Goal: Task Accomplishment & Management: Use online tool/utility

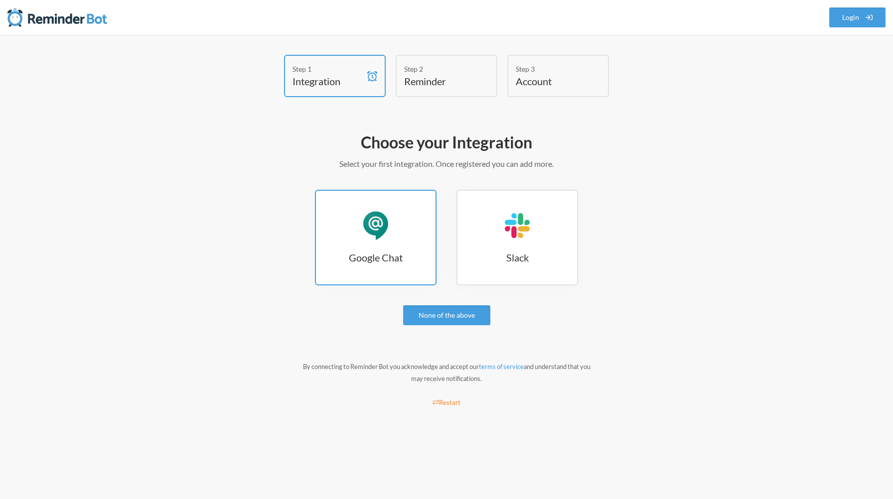
click at [387, 229] on div "Google Chat" at bounding box center [376, 226] width 30 height 30
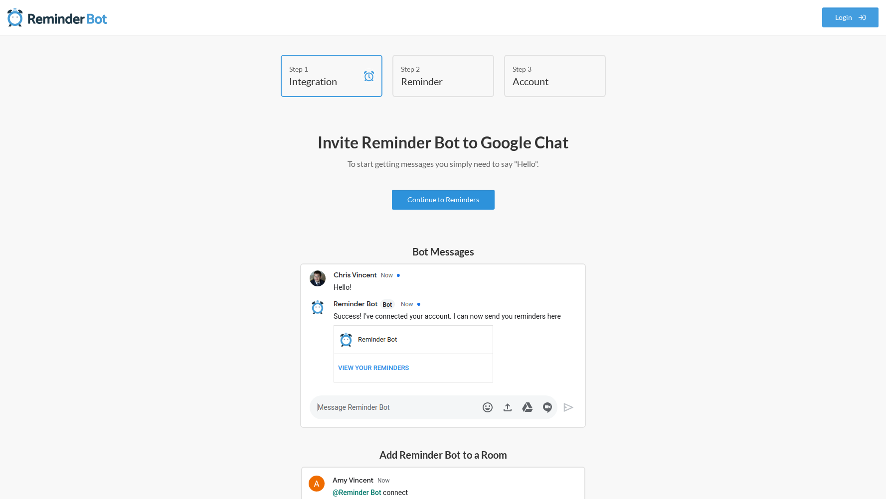
click at [464, 201] on link "Continue to Reminders" at bounding box center [443, 200] width 103 height 20
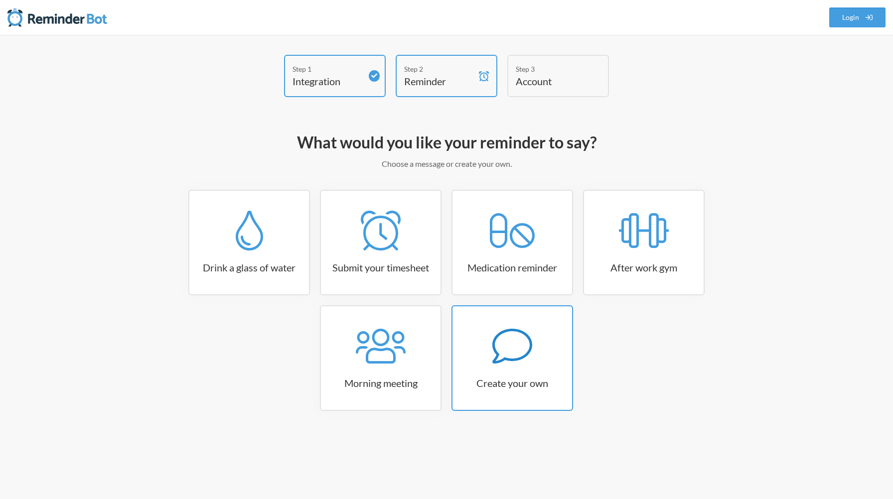
click at [515, 343] on icon at bounding box center [512, 346] width 40 height 40
select select "10:30:00"
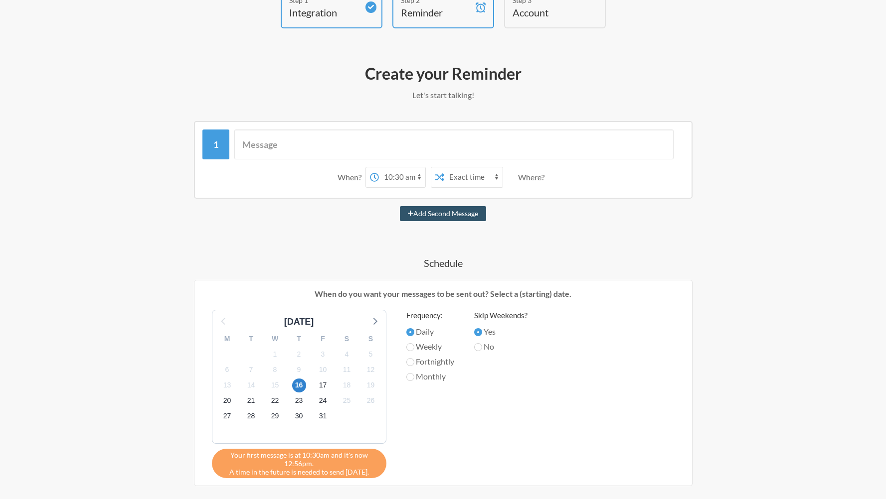
scroll to position [75, 0]
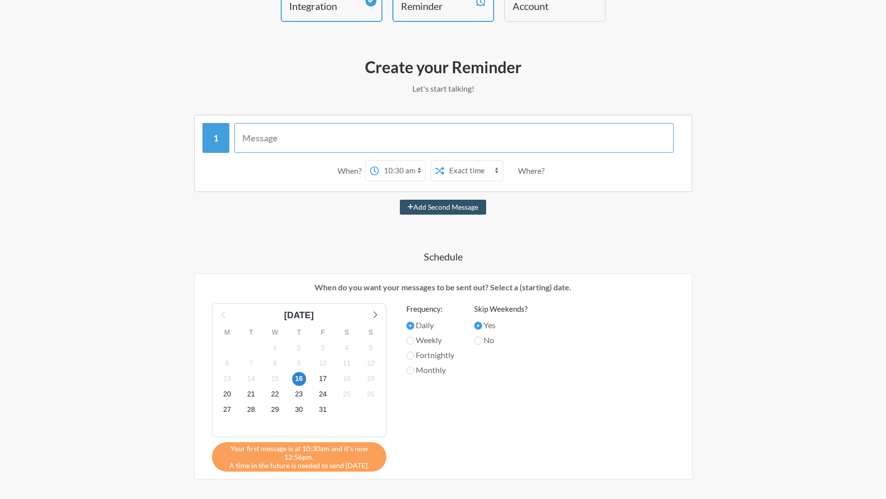
click at [317, 137] on input "text" at bounding box center [453, 138] width 439 height 30
type input "AutoQC in 30min"
click at [467, 173] on select "Exact time Random time" at bounding box center [473, 171] width 58 height 20
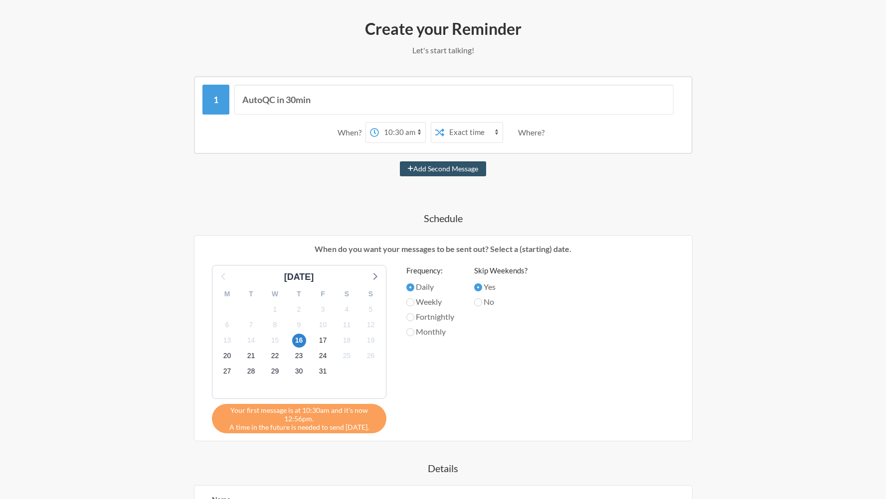
scroll to position [0, 0]
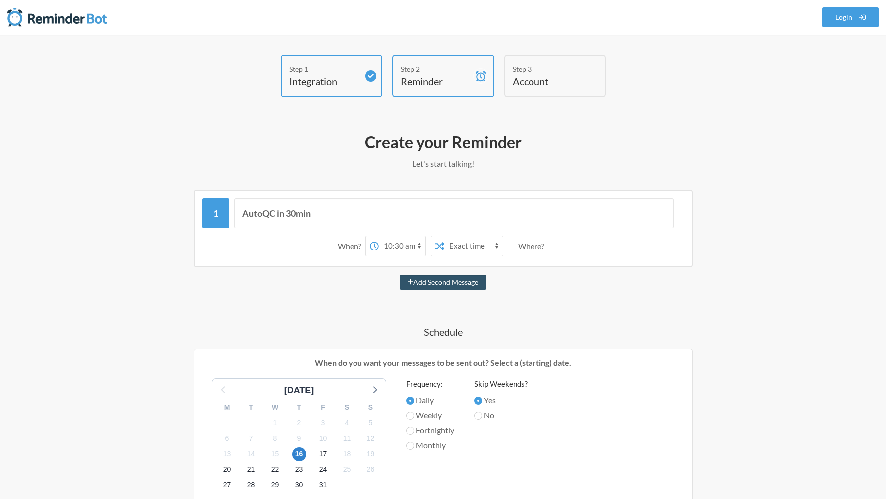
click at [406, 244] on select "12:00 am 12:15 am 12:30 am 12:45 am 1:00 am 1:15 am 1:30 am 1:45 am 2:00 am 2:1…" at bounding box center [402, 246] width 46 height 20
click at [412, 246] on select "12:00 am 12:15 am 12:30 am 12:45 am 1:00 am 1:15 am 1:30 am 1:45 am 2:00 am 2:1…" at bounding box center [402, 246] width 46 height 20
select select "20:30:00"
click at [379, 236] on select "12:00 am 12:15 am 12:30 am 12:45 am 1:00 am 1:15 am 1:30 am 1:45 am 2:00 am 2:1…" at bounding box center [402, 246] width 46 height 20
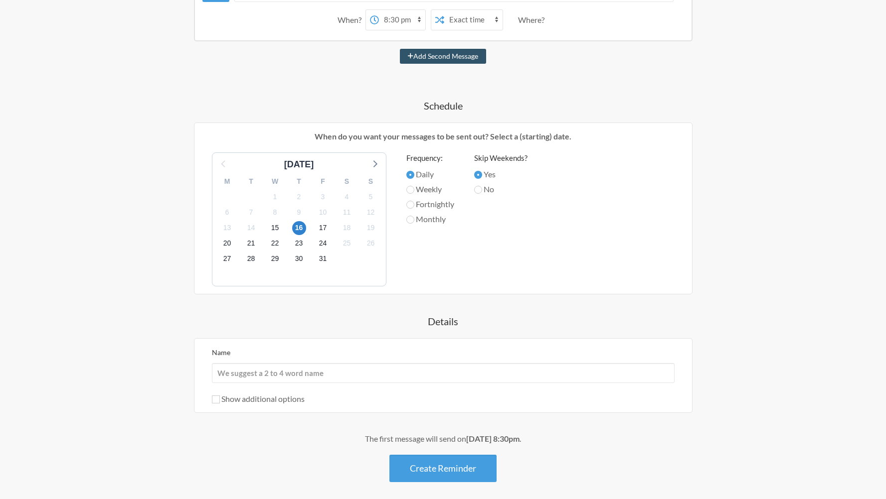
scroll to position [264, 0]
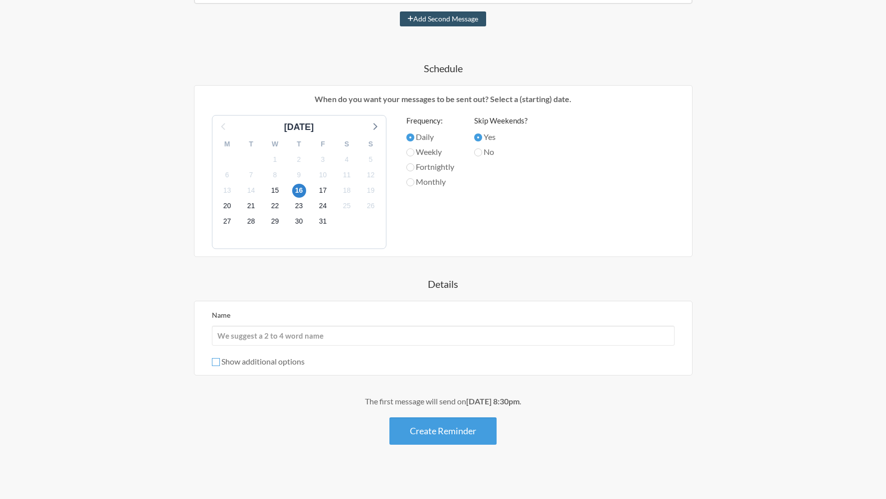
click at [216, 364] on input "Show additional options" at bounding box center [216, 362] width 8 height 8
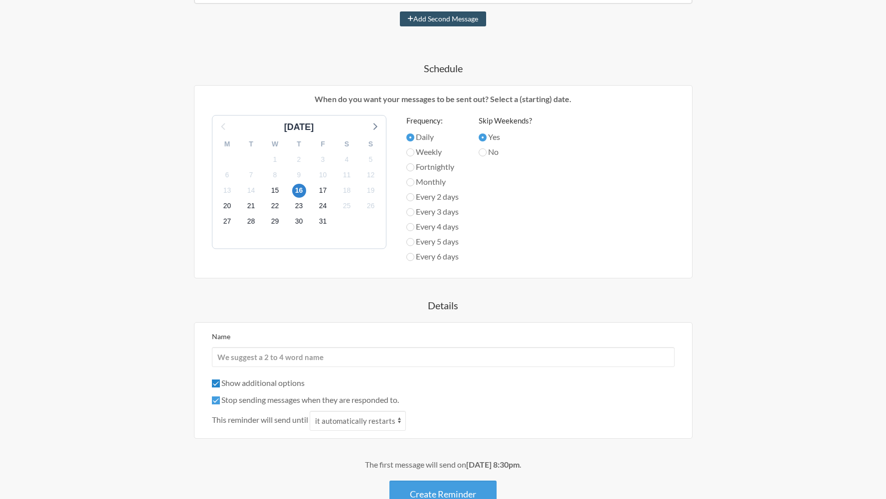
click at [217, 384] on input "Show additional options" at bounding box center [216, 384] width 8 height 8
checkbox input "false"
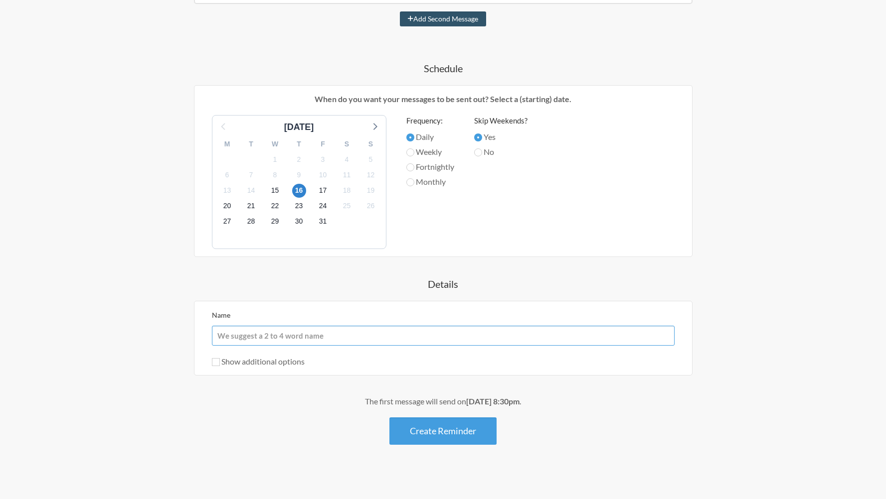
click at [232, 339] on input "Name" at bounding box center [443, 336] width 462 height 20
type input "AutoQC"
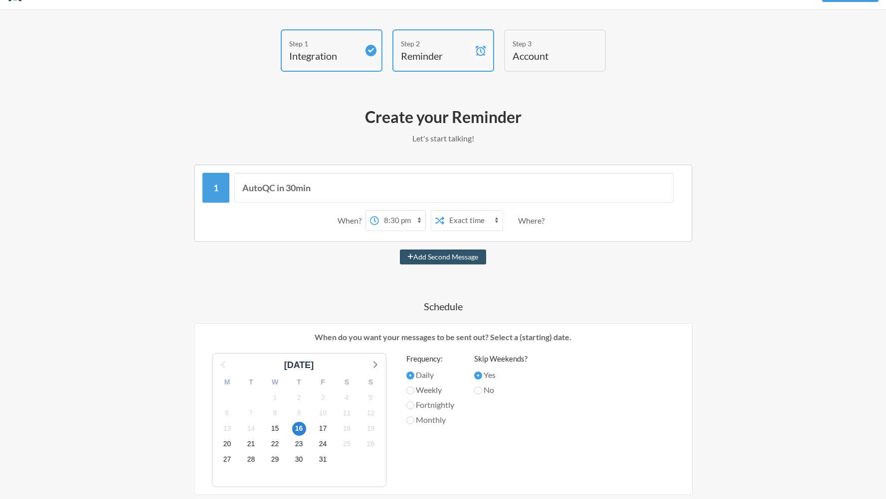
scroll to position [0, 0]
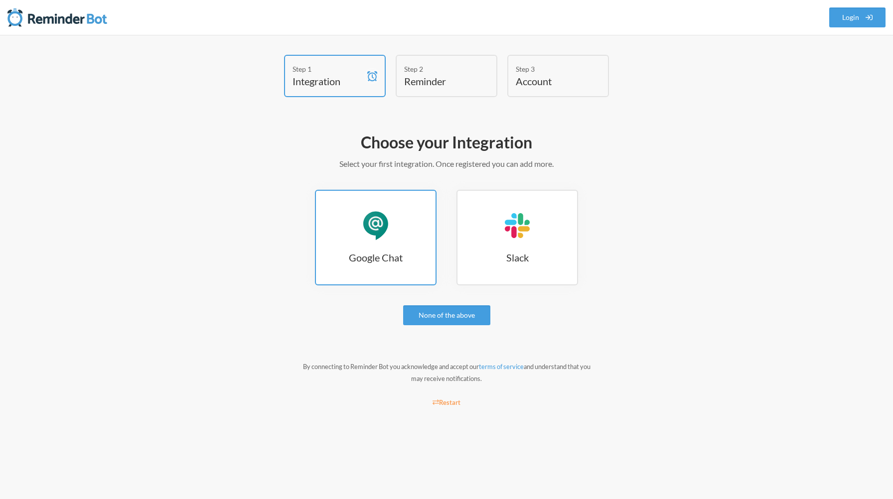
click at [380, 234] on div "Google Chat" at bounding box center [376, 226] width 30 height 30
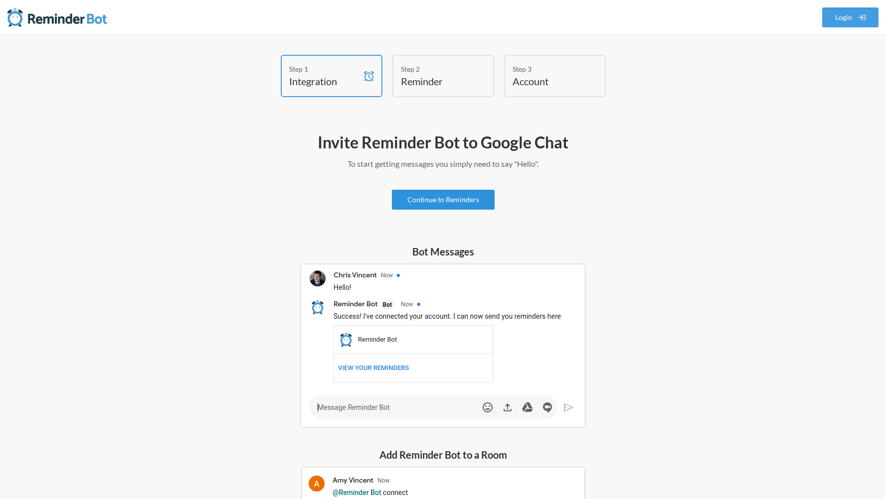
click at [446, 198] on link "Continue to Reminders" at bounding box center [443, 200] width 103 height 20
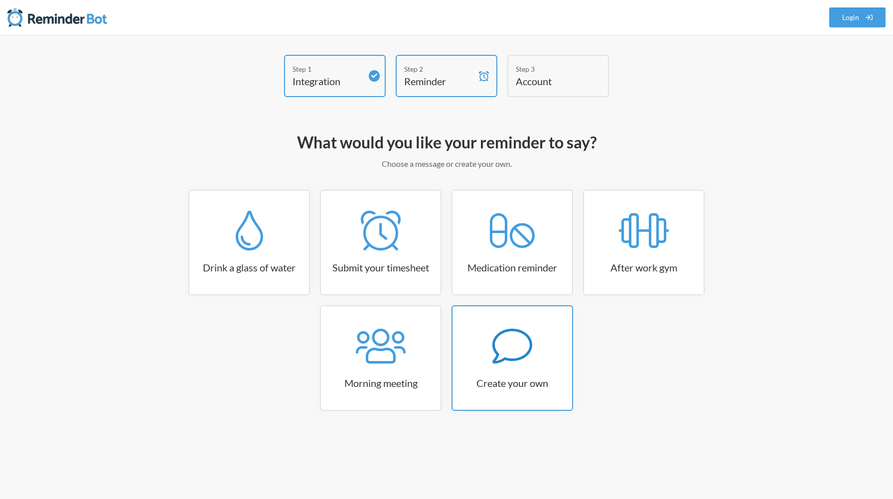
click at [514, 354] on icon at bounding box center [512, 346] width 40 height 40
select select "08:30:00"
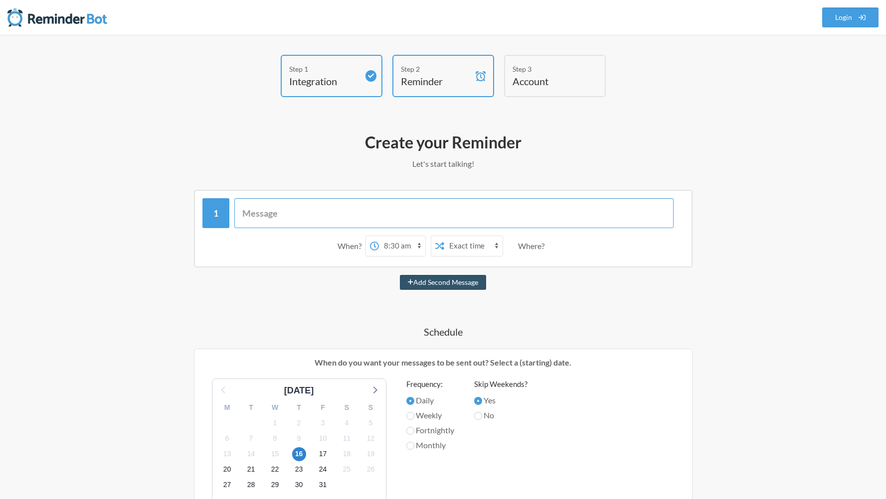
click at [348, 216] on input "text" at bounding box center [453, 213] width 439 height 30
type input "AutoQC in 30min"
click at [416, 248] on select "12:00 am 12:15 am 12:30 am 12:45 am 1:00 am 1:15 am 1:30 am 1:45 am 2:00 am 2:1…" at bounding box center [402, 246] width 46 height 20
select select "20:30:00"
click at [379, 236] on select "12:00 am 12:15 am 12:30 am 12:45 am 1:00 am 1:15 am 1:30 am 1:45 am 2:00 am 2:1…" at bounding box center [402, 246] width 46 height 20
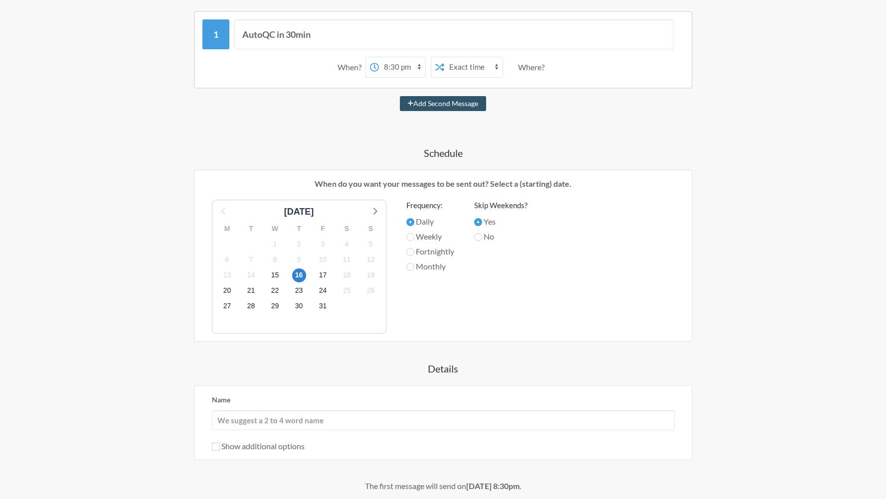
scroll to position [269, 0]
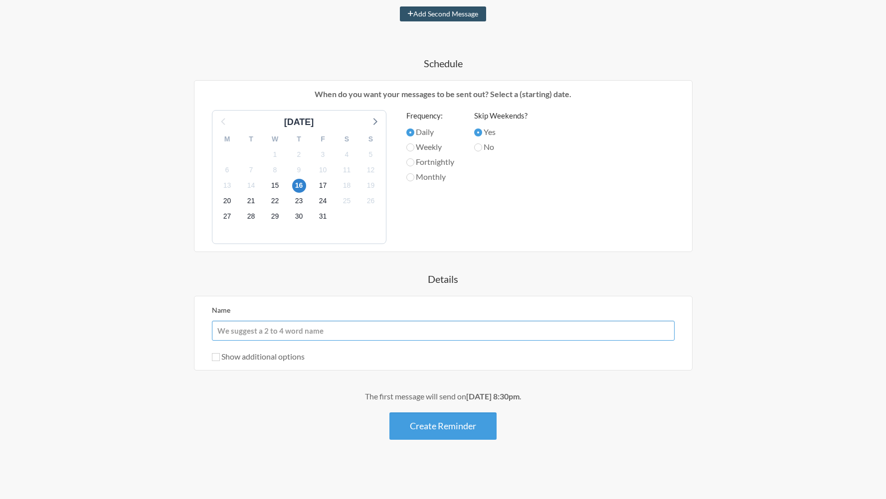
click at [336, 335] on input "Name" at bounding box center [443, 331] width 462 height 20
type input "AutoQC"
click at [467, 429] on button "Create Reminder" at bounding box center [442, 426] width 107 height 27
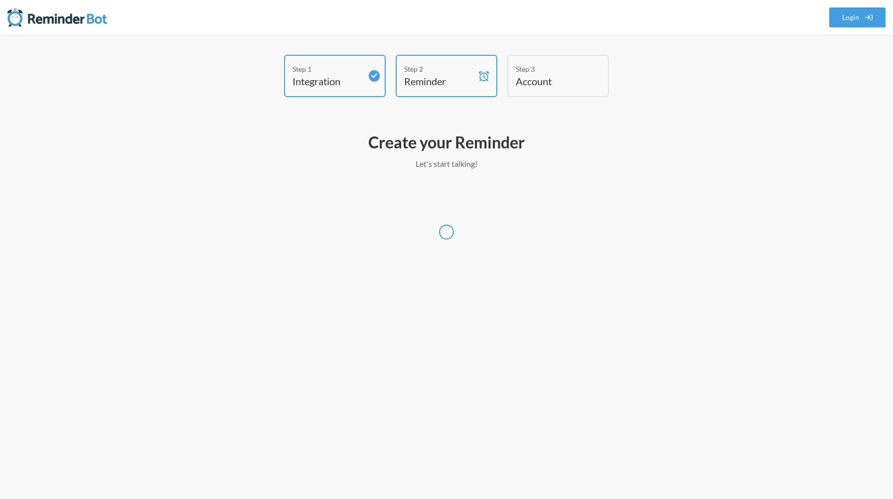
select select "Europe/London"
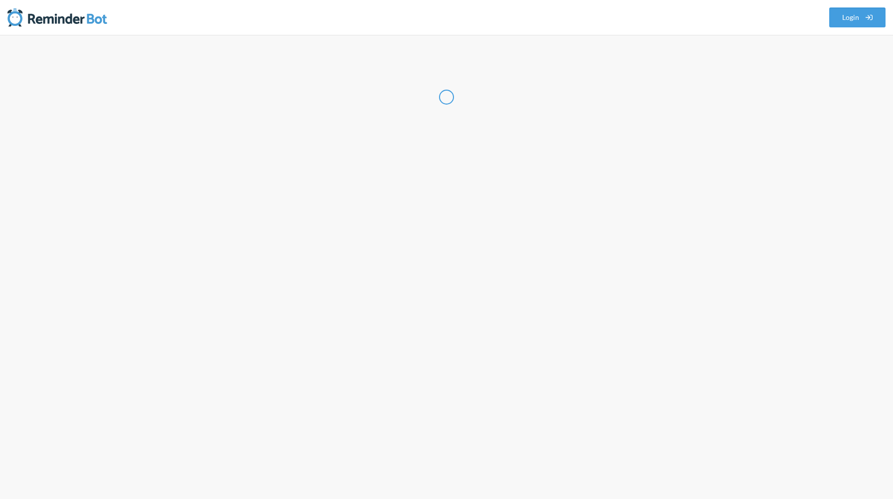
select select "GB"
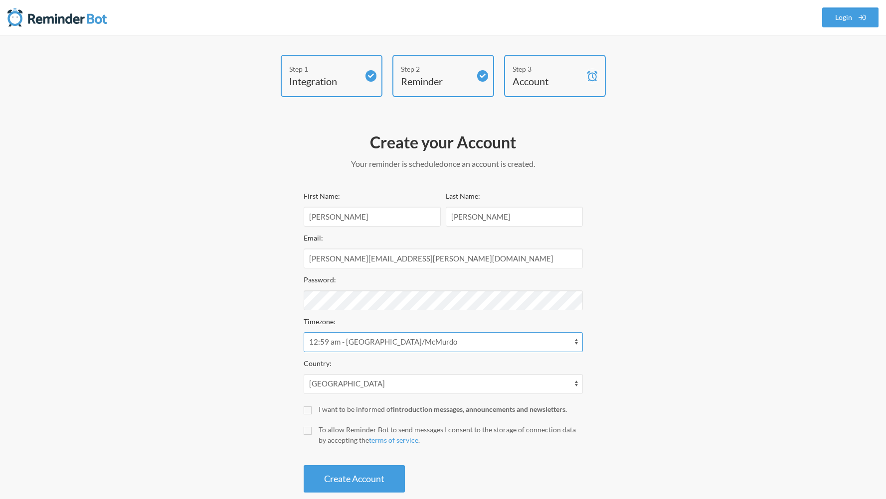
click at [396, 342] on select "12:59 am - Antarctica/McMurdo 12:59 am - Pacific/Auckland 12:59 am - Pacific/En…" at bounding box center [442, 342] width 279 height 20
click at [303, 332] on select "12:59 am - Antarctica/McMurdo 12:59 am - Pacific/Auckland 12:59 am - Pacific/En…" at bounding box center [442, 342] width 279 height 20
click at [306, 428] on input "To allow Reminder Bot to send messages I consent to the storage of connection d…" at bounding box center [307, 431] width 8 height 8
checkbox input "true"
click at [351, 472] on button "Create Account" at bounding box center [353, 478] width 101 height 27
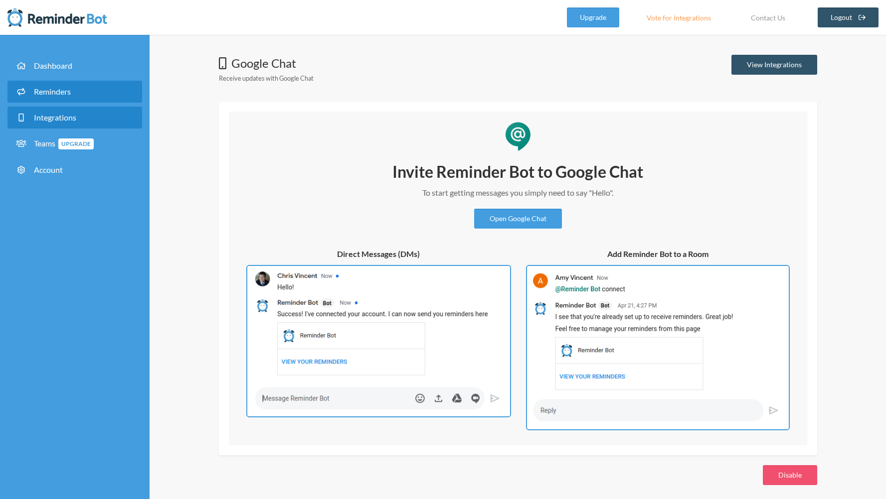
click at [55, 88] on span "Reminders" at bounding box center [52, 91] width 37 height 9
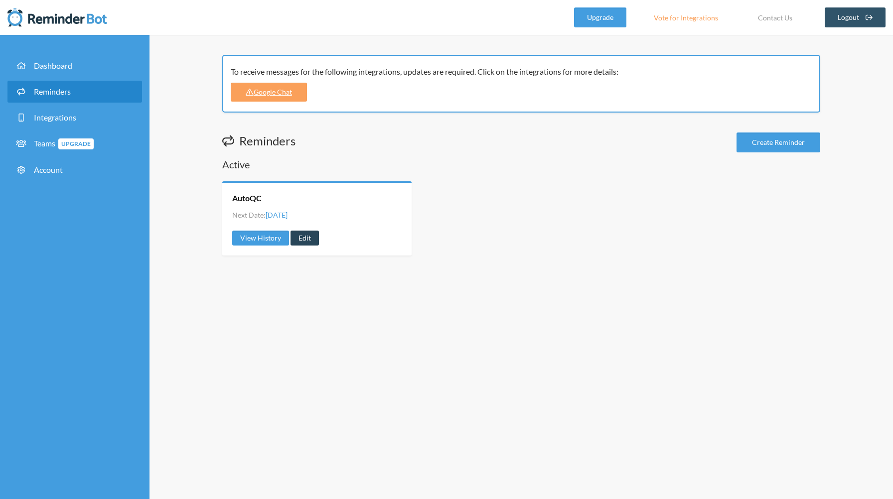
click at [306, 239] on link "Edit" at bounding box center [305, 238] width 28 height 15
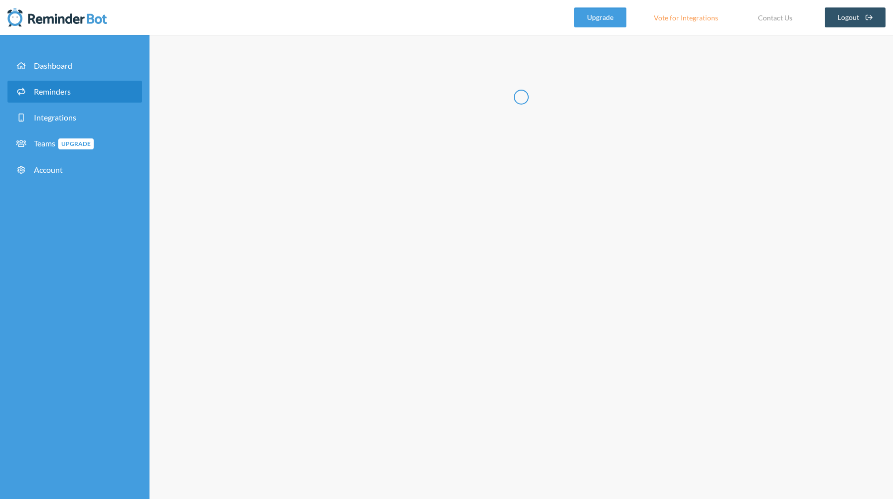
type input "AutoQC"
select select "20:30:00"
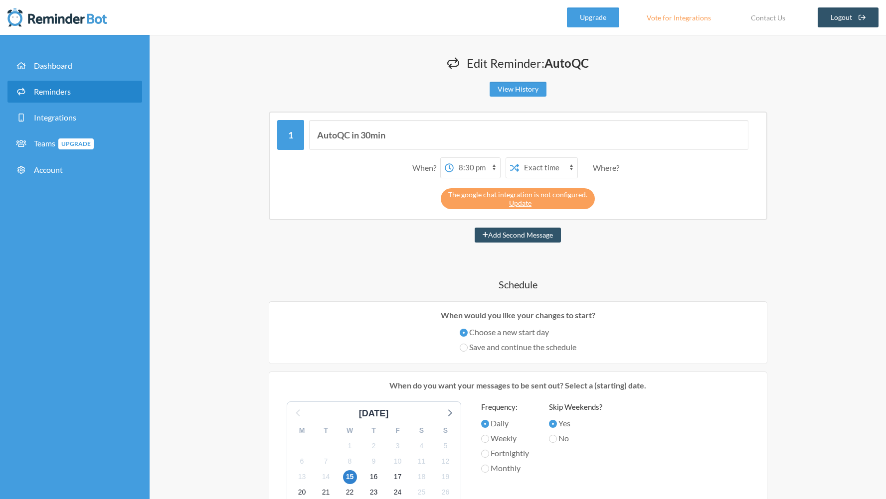
scroll to position [361, 0]
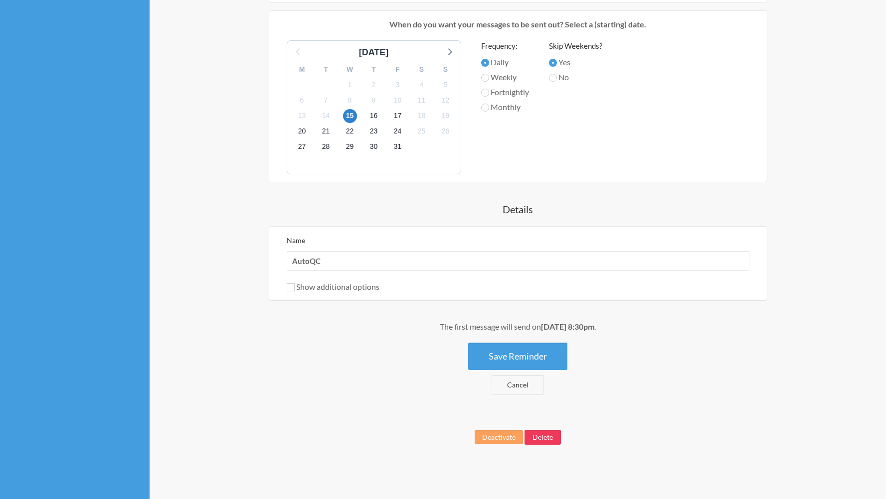
click at [549, 434] on button "Delete" at bounding box center [542, 437] width 36 height 15
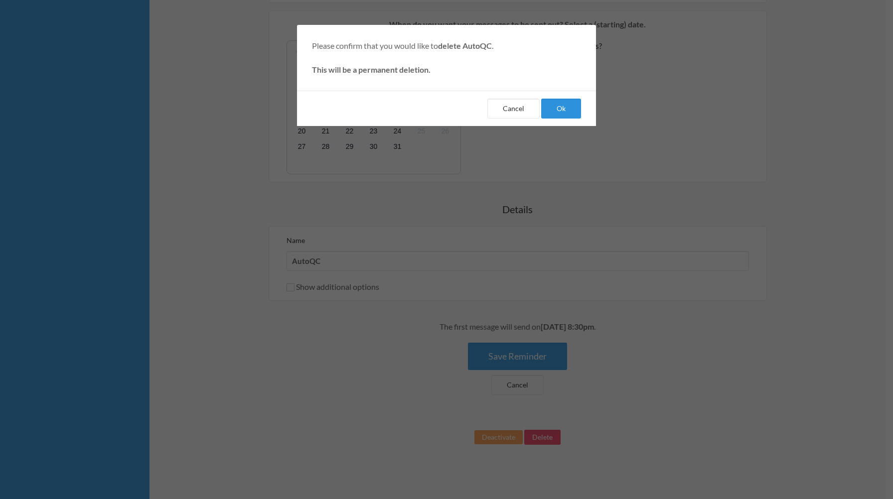
click at [571, 113] on button "Ok" at bounding box center [561, 109] width 40 height 20
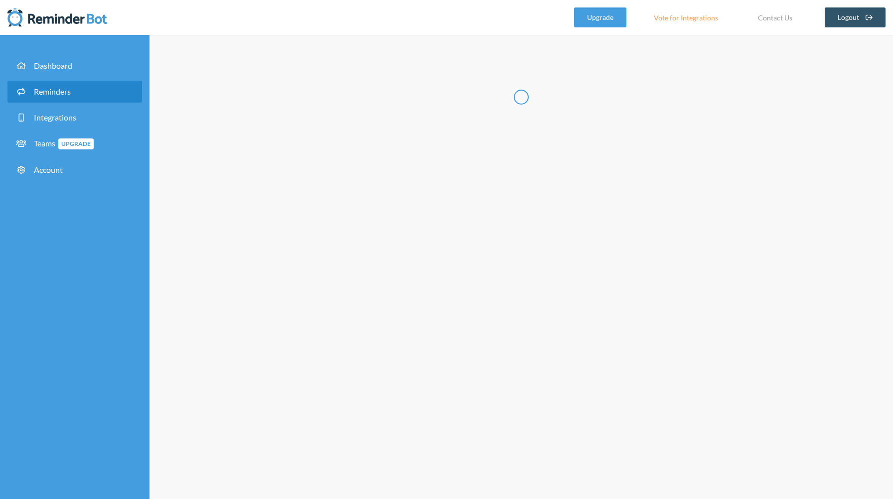
select select "09:30:00"
select select "10:30:00"
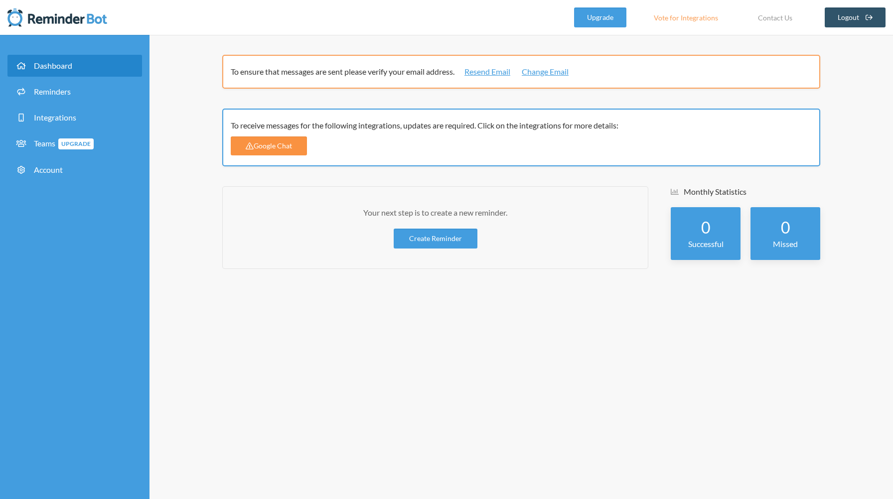
click at [278, 145] on link "Google Chat" at bounding box center [269, 146] width 76 height 19
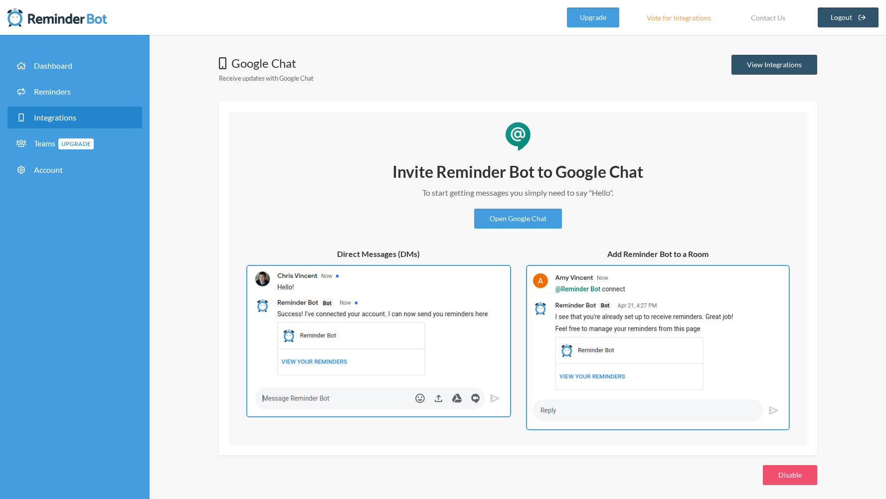
scroll to position [5, 0]
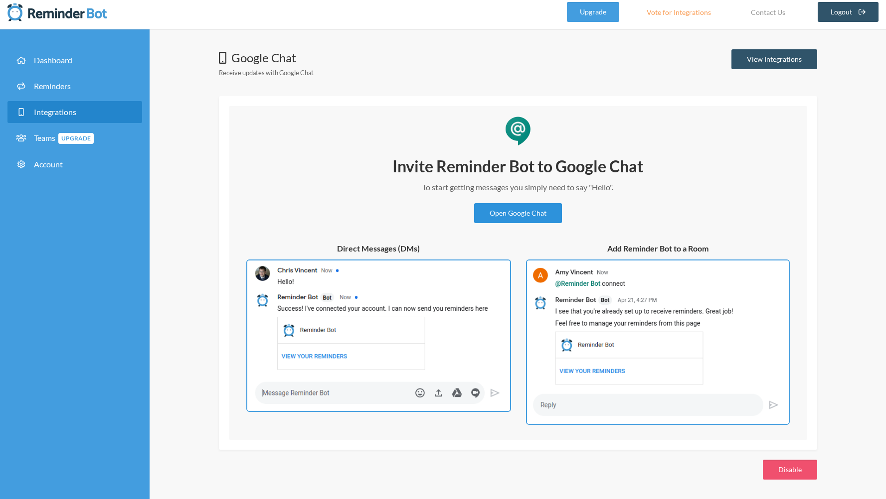
click at [533, 215] on link "Open Google Chat" at bounding box center [518, 213] width 88 height 20
click at [577, 314] on img at bounding box center [658, 342] width 264 height 165
click at [446, 320] on img at bounding box center [378, 336] width 265 height 152
click at [389, 304] on img at bounding box center [378, 336] width 265 height 152
